Goal: Information Seeking & Learning: Learn about a topic

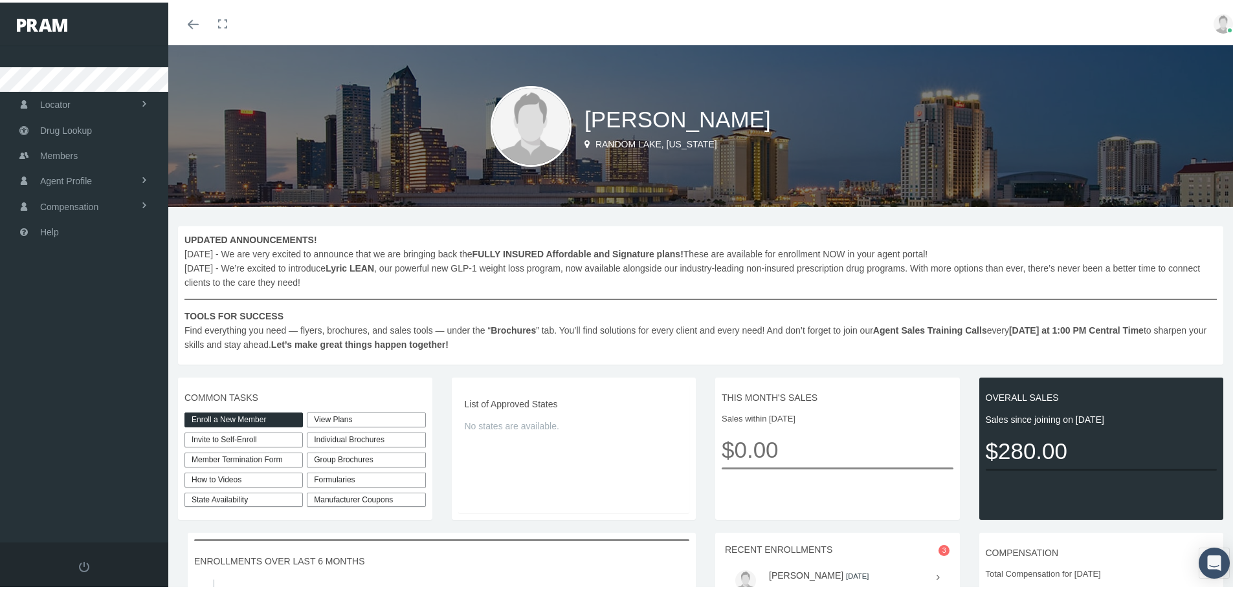
click at [376, 419] on link "View Plans" at bounding box center [366, 417] width 118 height 15
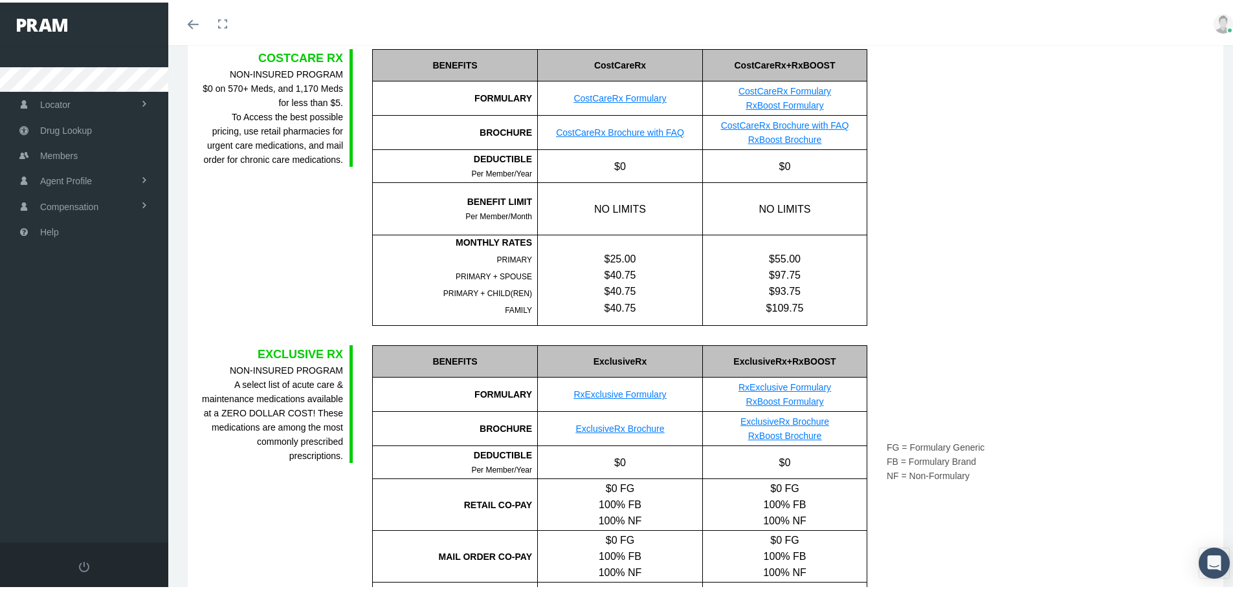
scroll to position [323, 0]
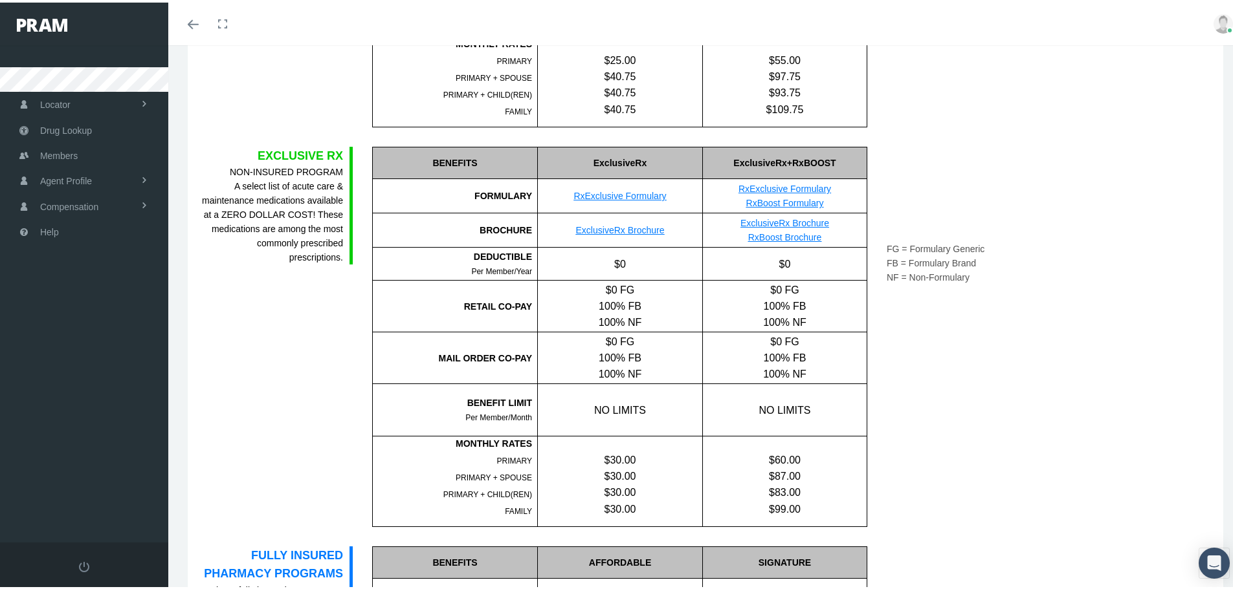
click at [640, 195] on link "RxExclusive Formulary" at bounding box center [619, 193] width 93 height 10
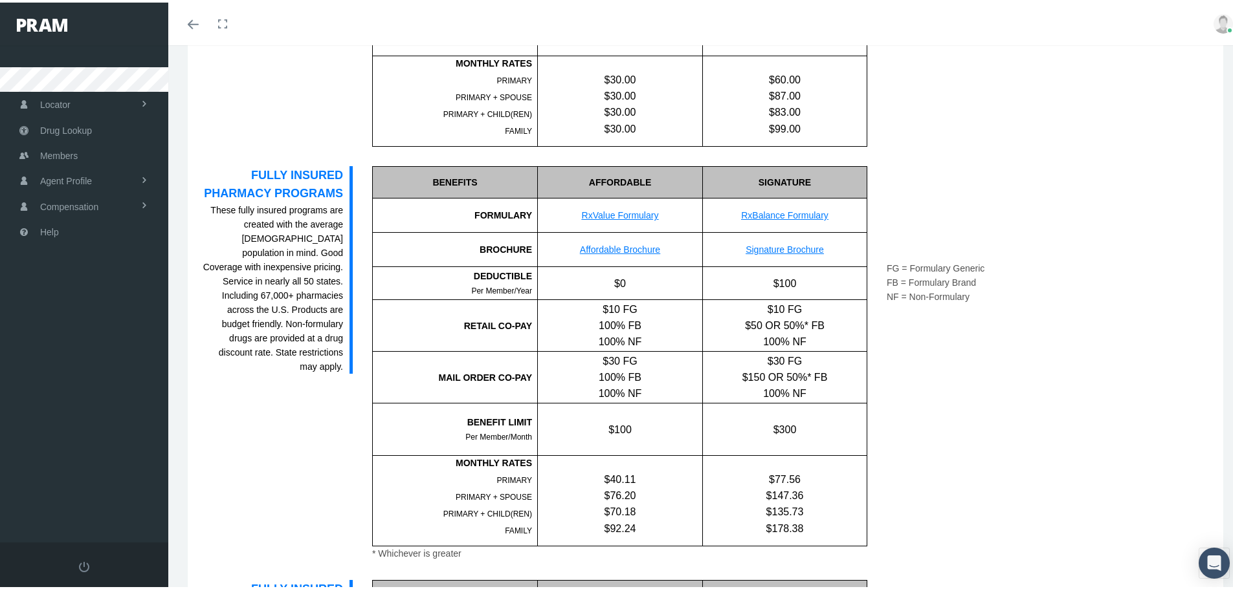
scroll to position [712, 0]
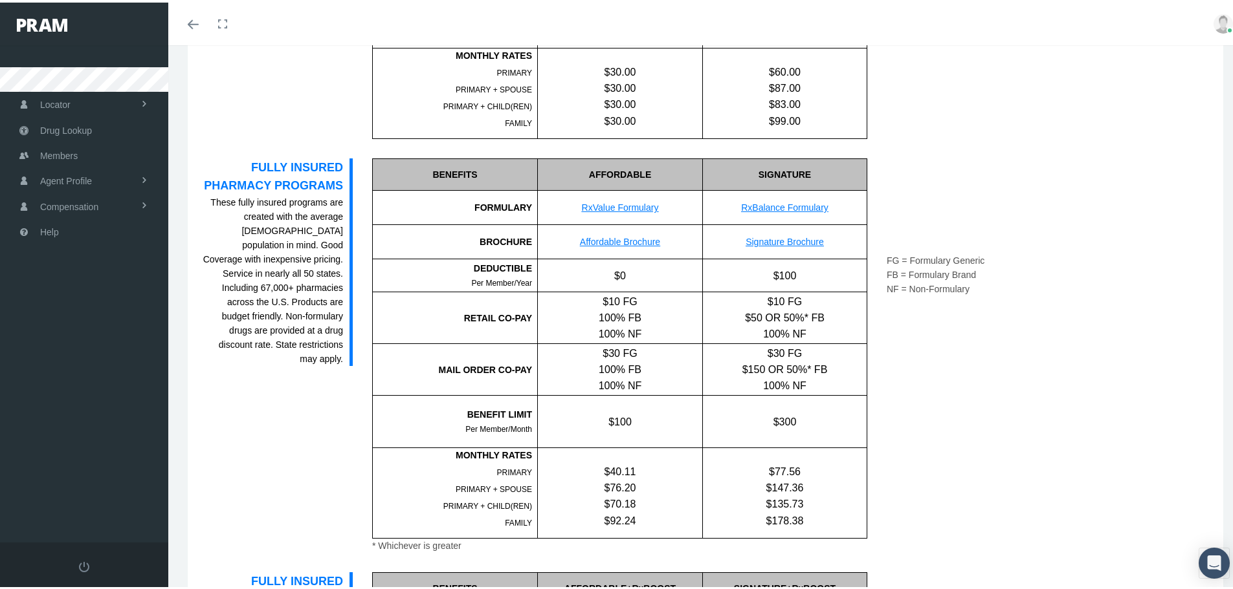
click at [608, 206] on link "RxValue Formulary" at bounding box center [620, 205] width 77 height 10
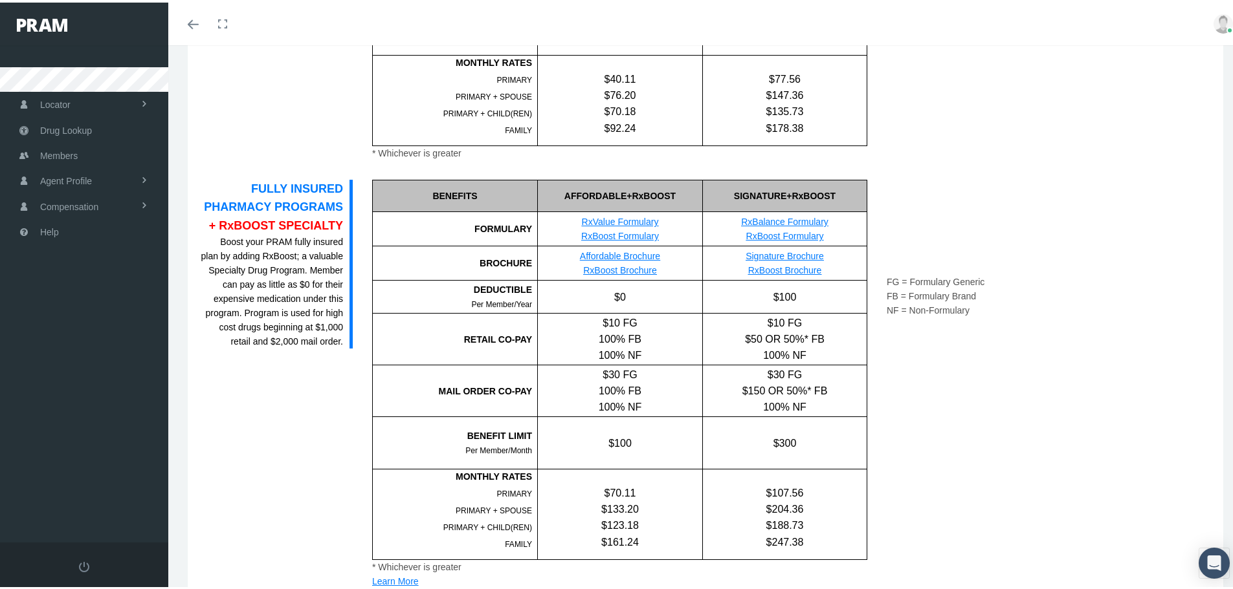
scroll to position [1100, 0]
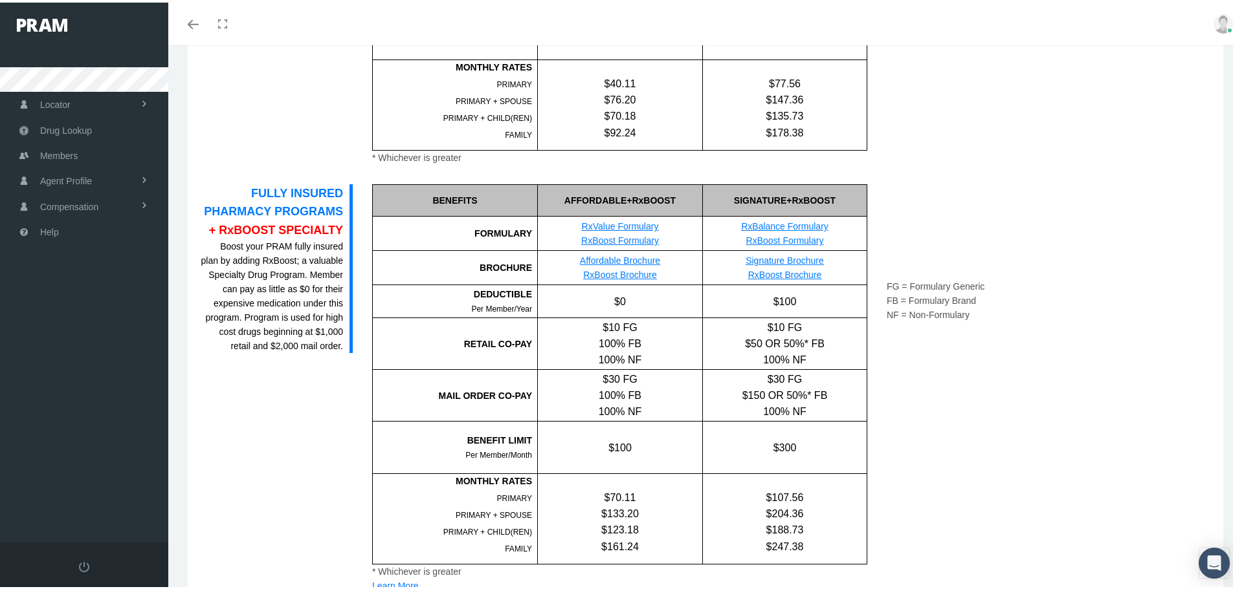
click at [632, 239] on link "RxBoost Formulary" at bounding box center [620, 238] width 78 height 10
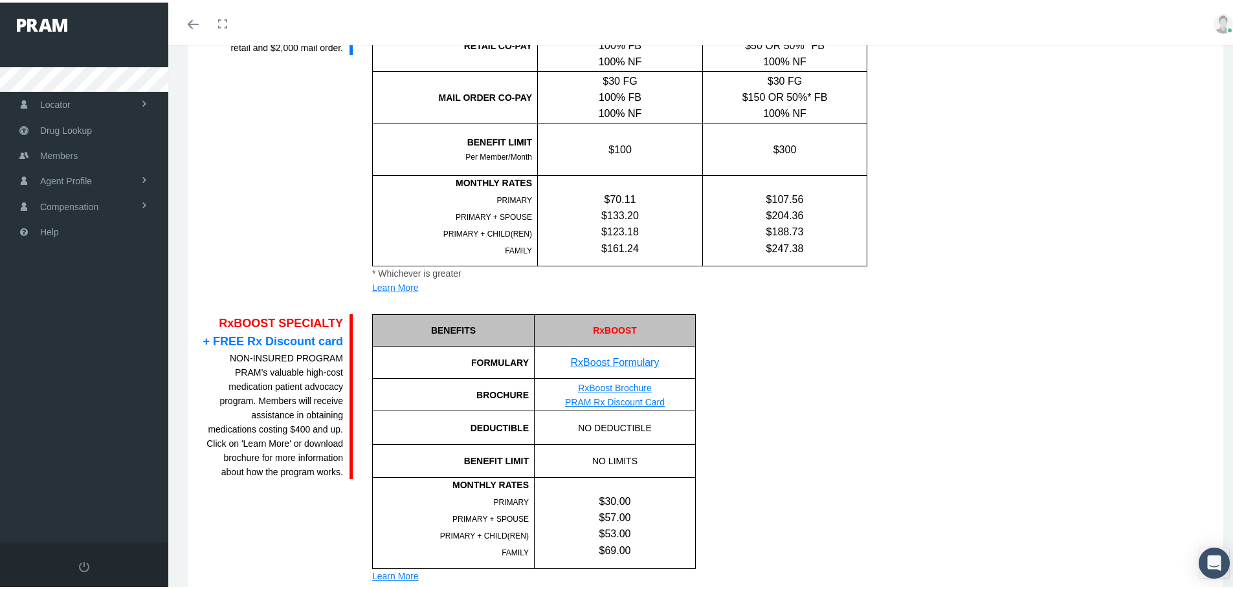
scroll to position [1553, 0]
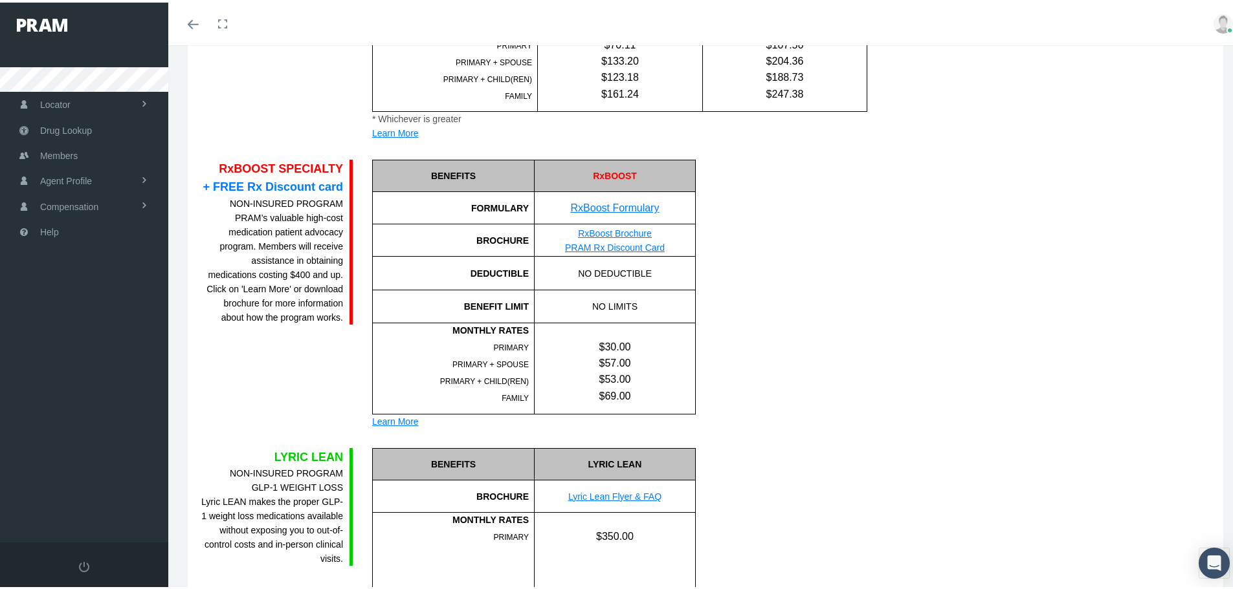
click at [638, 208] on link "RxBoost Formulary" at bounding box center [615, 205] width 89 height 11
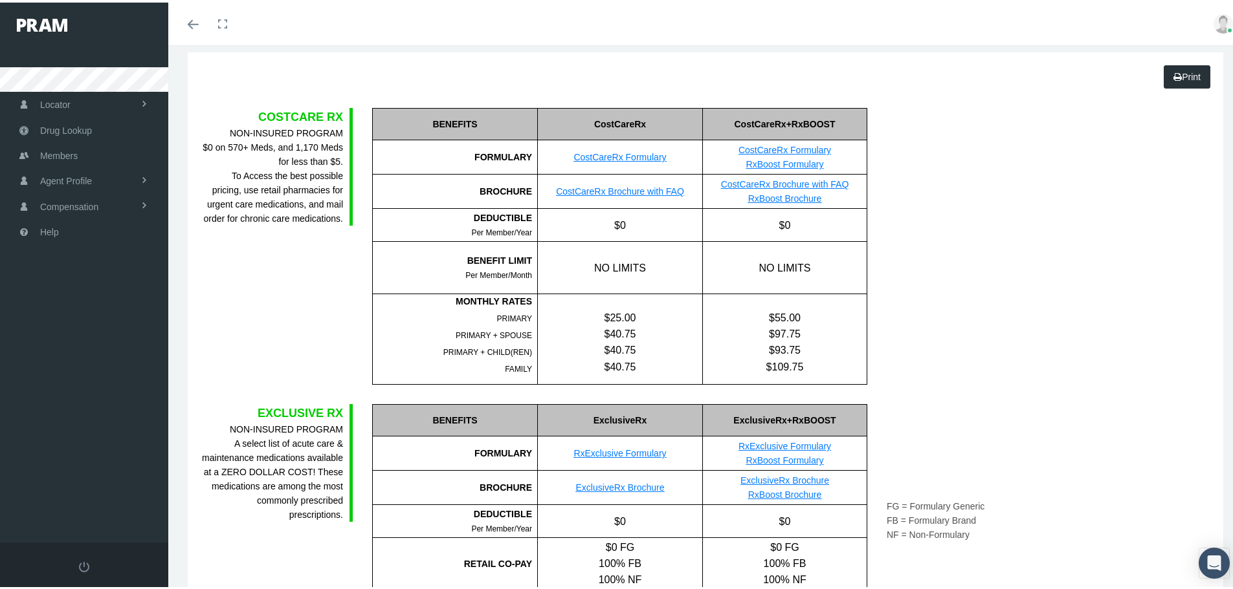
scroll to position [65, 0]
click at [642, 152] on link "CostCareRx Formulary" at bounding box center [619, 156] width 93 height 10
